Goal: Information Seeking & Learning: Learn about a topic

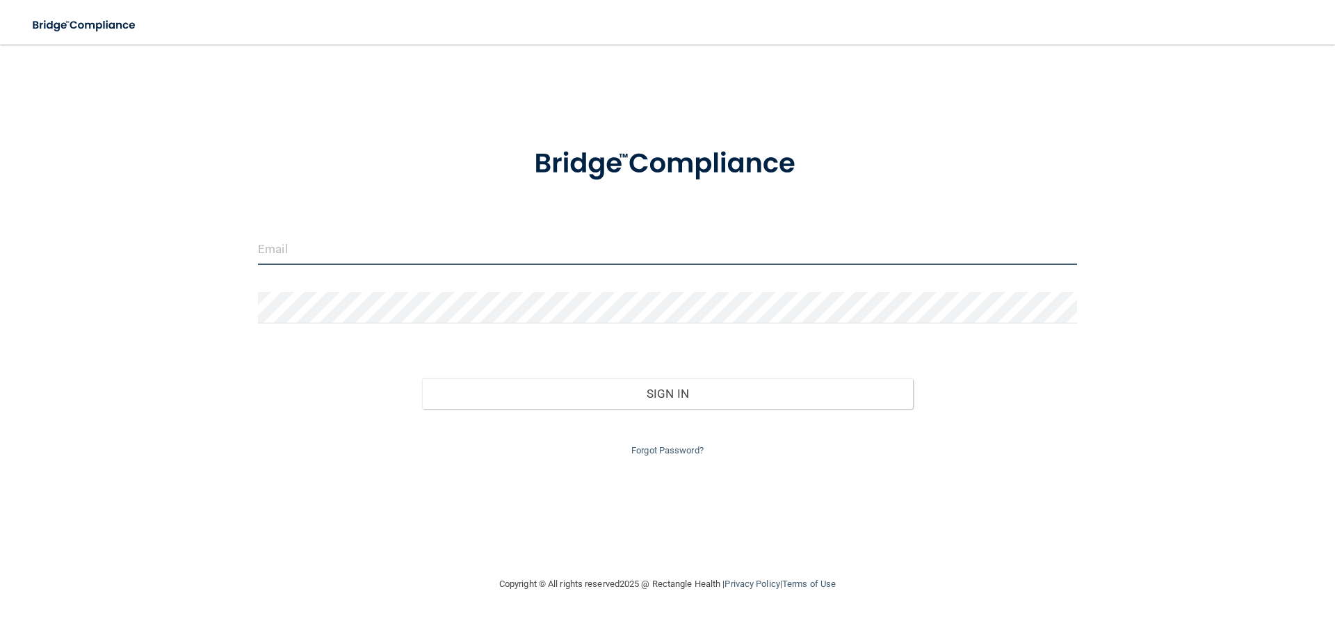
click at [315, 256] on input "email" at bounding box center [667, 249] width 819 height 31
type input "[EMAIL_ADDRESS][DOMAIN_NAME]"
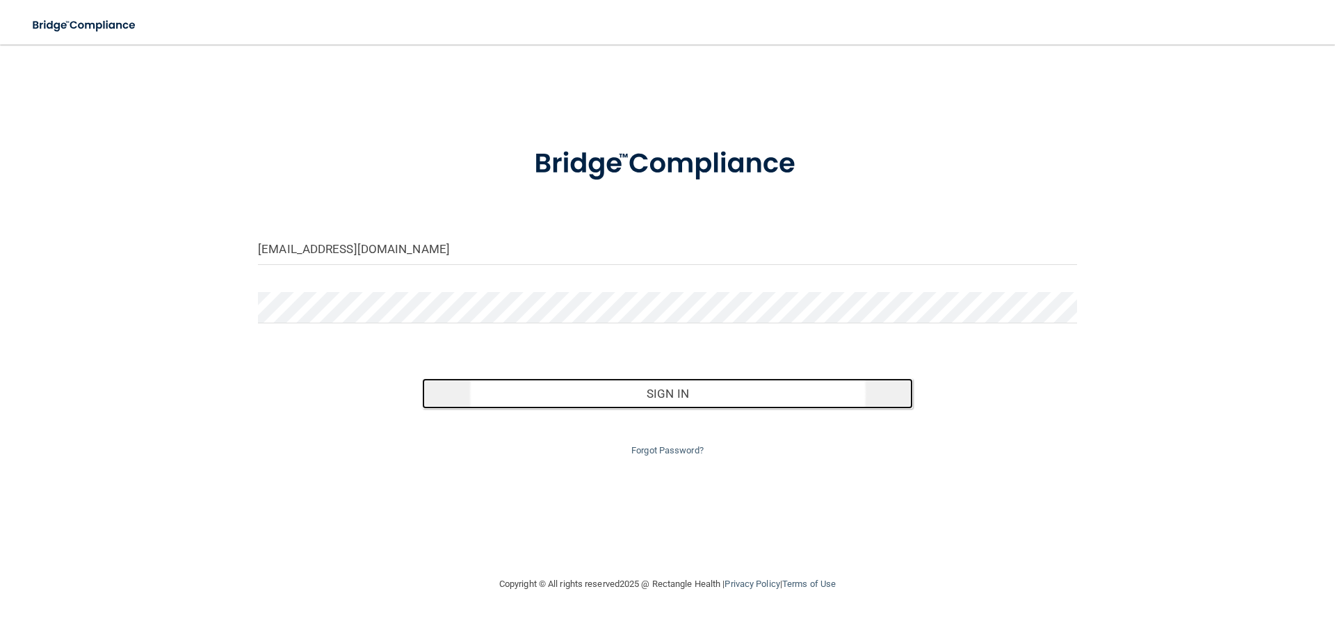
click at [699, 399] on button "Sign In" at bounding box center [668, 393] width 492 height 31
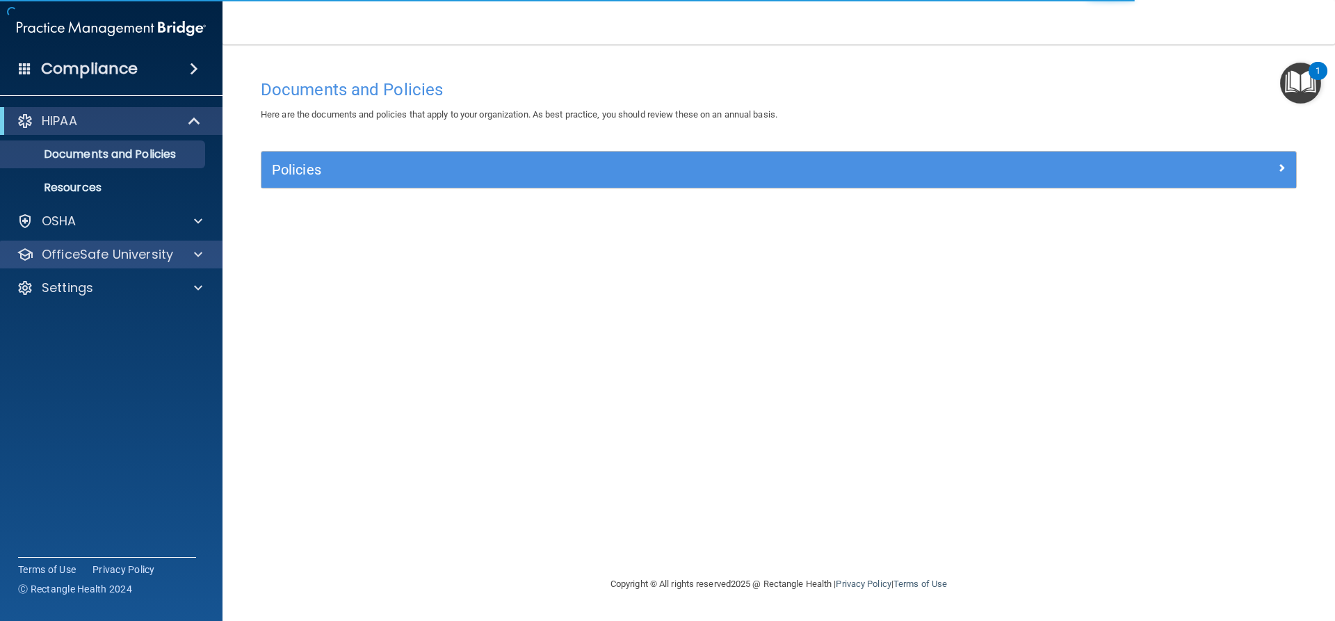
click at [197, 263] on div "OfficeSafe University" at bounding box center [111, 255] width 223 height 28
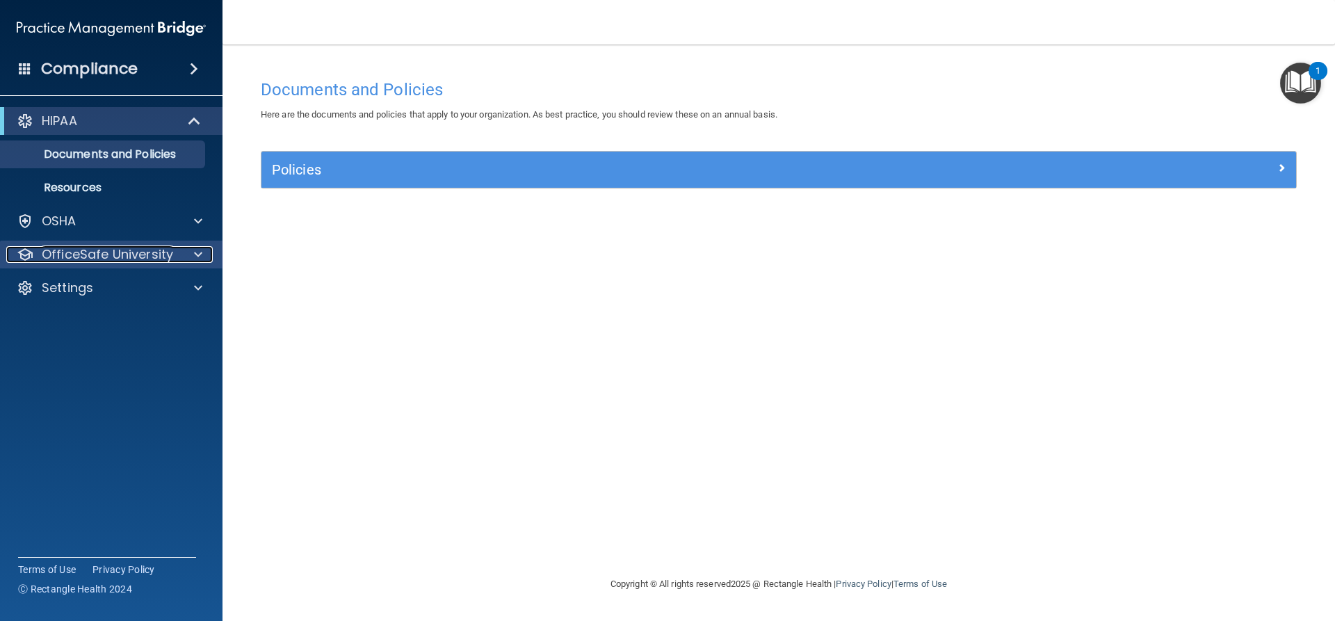
click at [186, 248] on div at bounding box center [196, 254] width 35 height 17
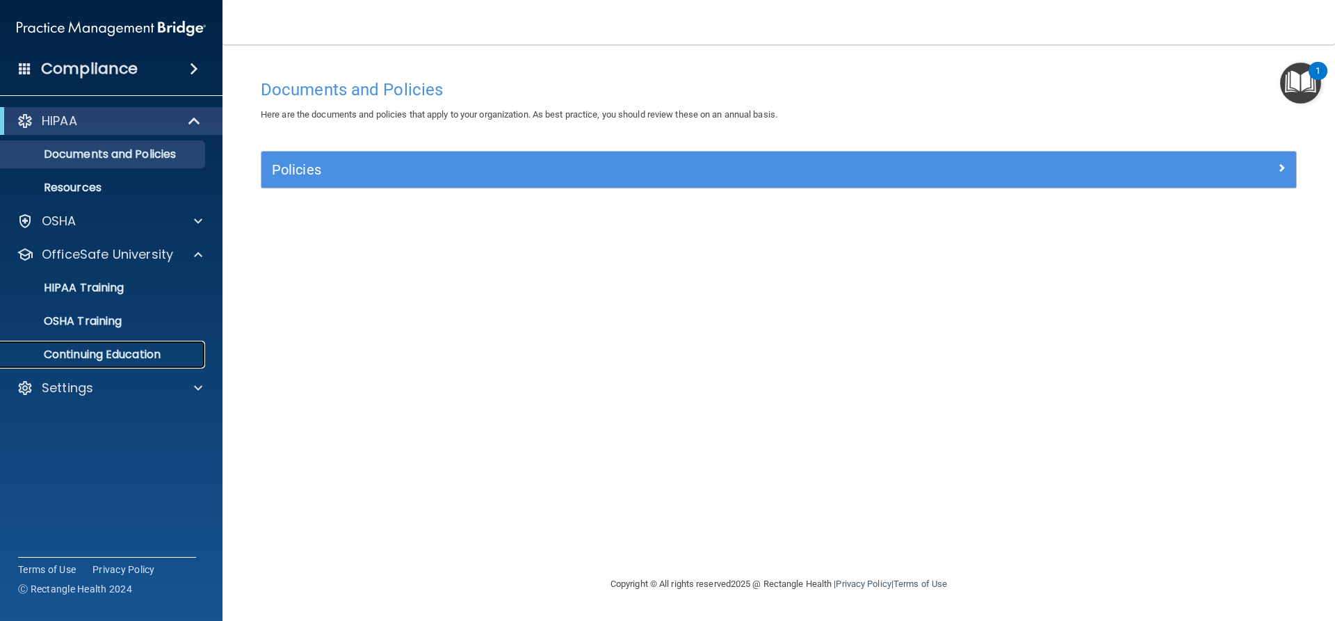
click at [120, 353] on p "Continuing Education" at bounding box center [104, 355] width 190 height 14
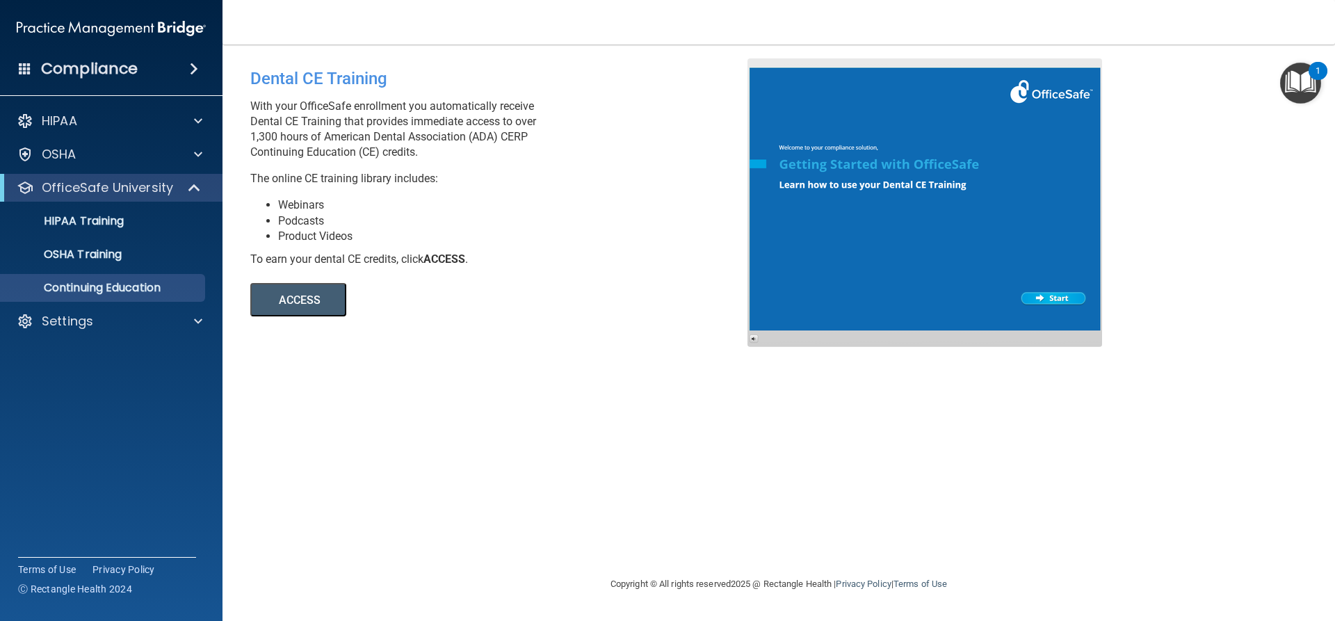
click at [328, 299] on button "ACCESS" at bounding box center [298, 299] width 96 height 33
